Goal: Task Accomplishment & Management: Complete application form

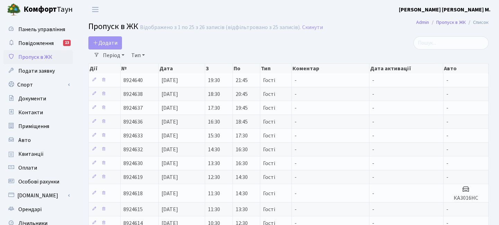
select select "25"
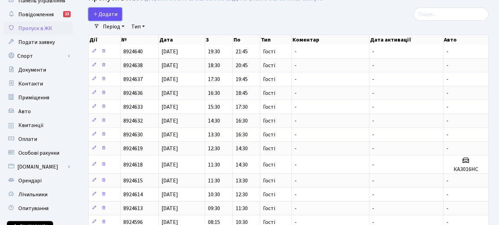
click at [120, 15] on link "Додати" at bounding box center [105, 14] width 34 height 13
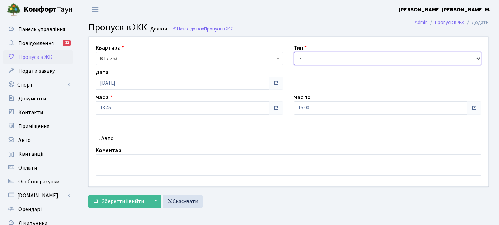
click at [316, 59] on select "- Доставка Таксі Гості Сервіс" at bounding box center [388, 58] width 188 height 13
select select "3"
click at [294, 52] on select "- Доставка Таксі Гості Сервіс" at bounding box center [388, 58] width 188 height 13
click at [108, 140] on label "Авто" at bounding box center [107, 138] width 12 height 8
click at [100, 140] on input "Авто" at bounding box center [98, 138] width 5 height 5
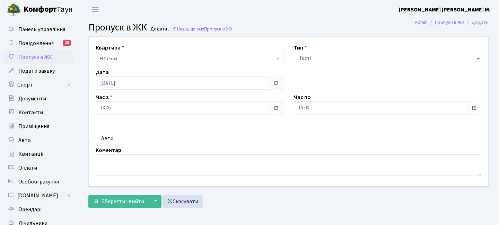
checkbox input "true"
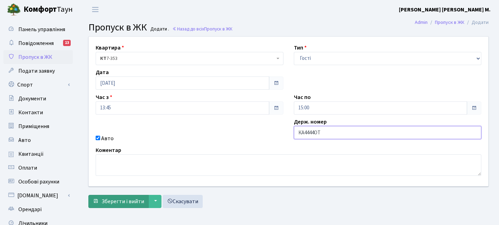
type input "КА4444ОТ"
click at [115, 200] on span "Зберегти і вийти" at bounding box center [123, 202] width 43 height 8
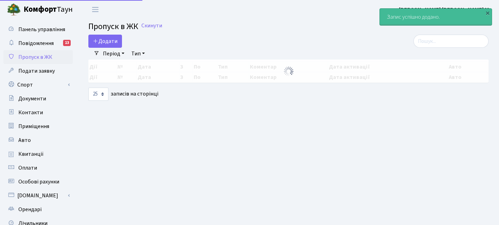
select select "25"
